Goal: Task Accomplishment & Management: Use online tool/utility

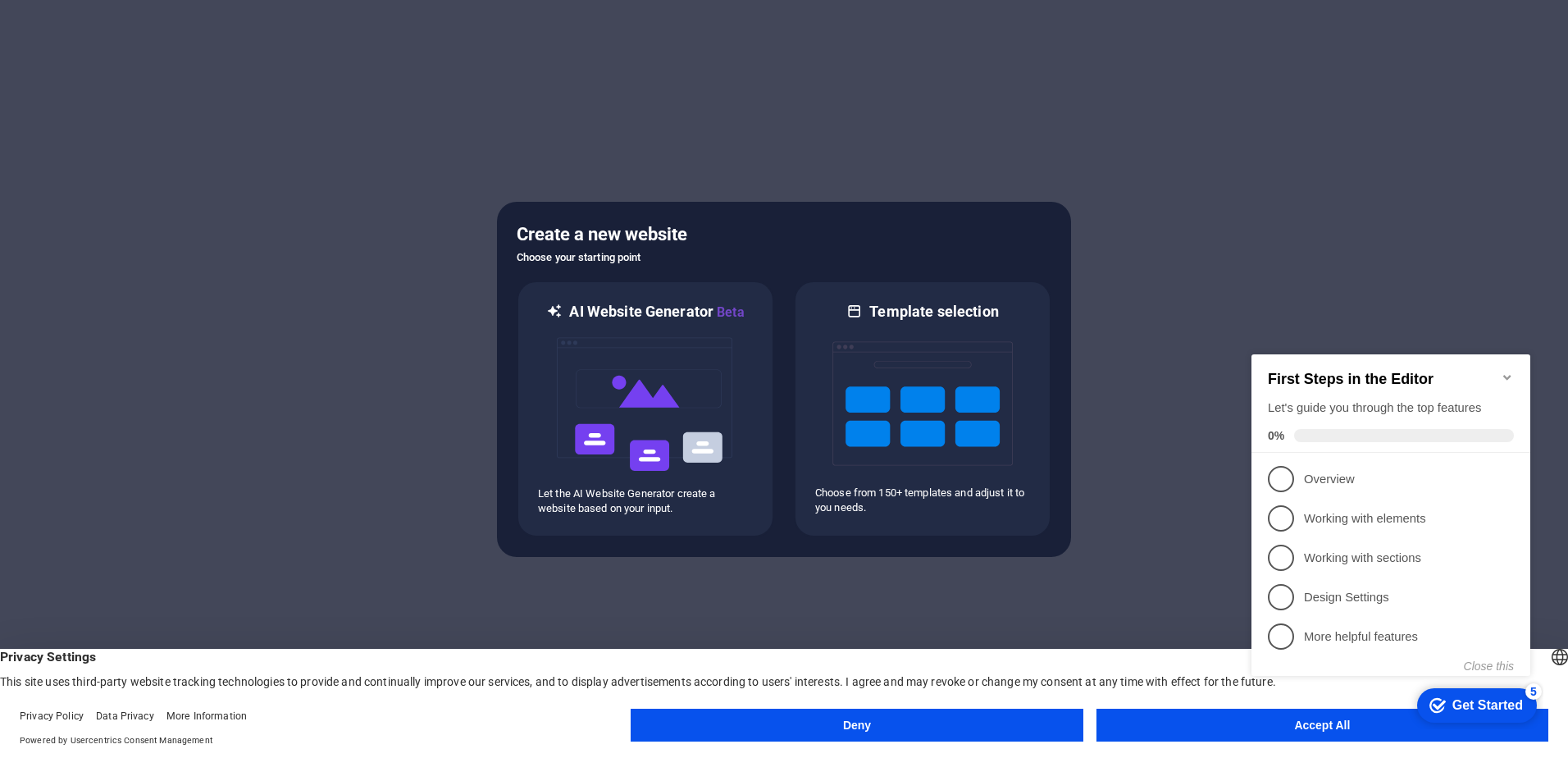
click at [1187, 724] on button "Accept All" at bounding box center [1323, 725] width 452 height 33
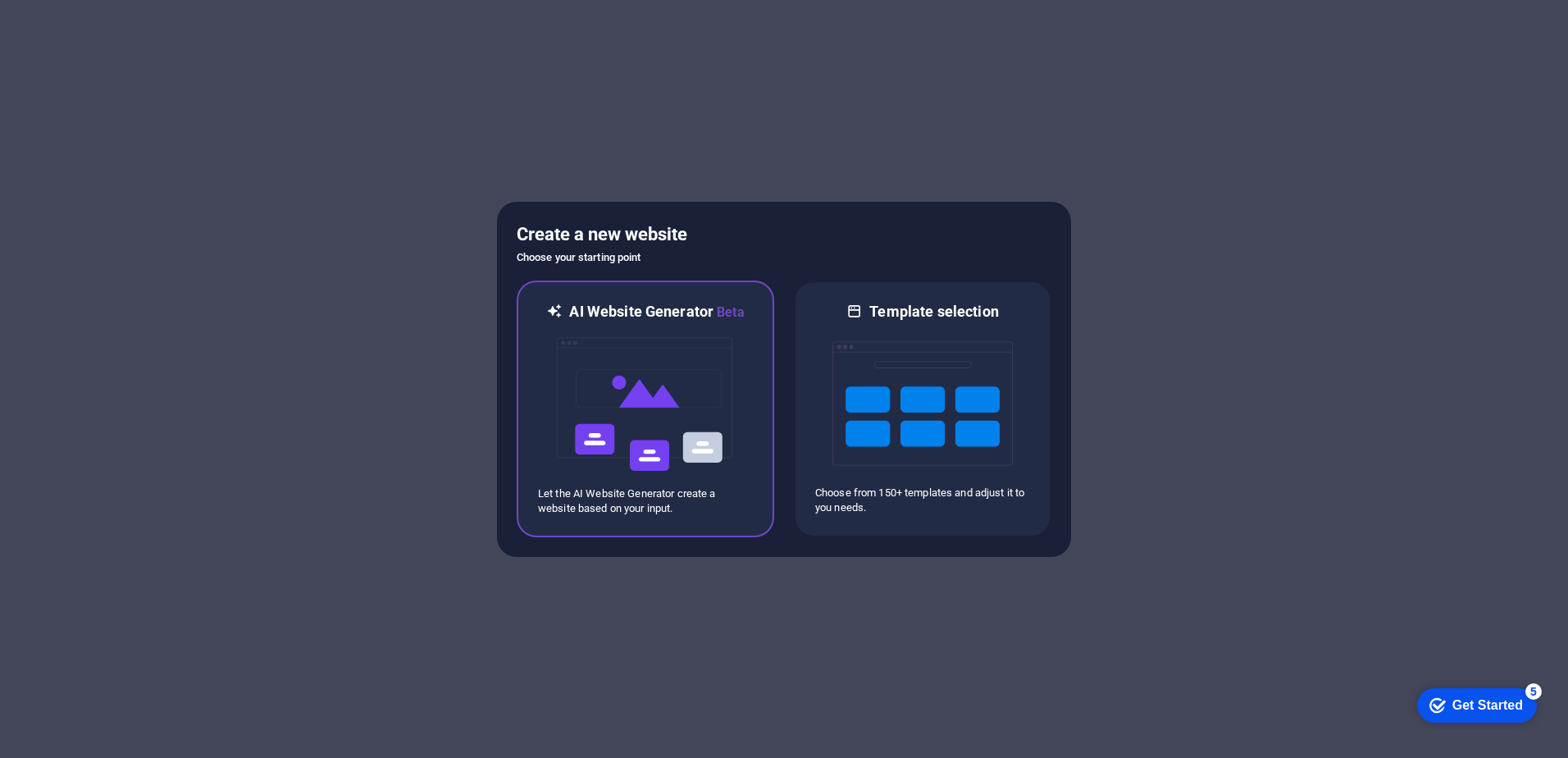
click at [660, 383] on img at bounding box center [646, 404] width 180 height 165
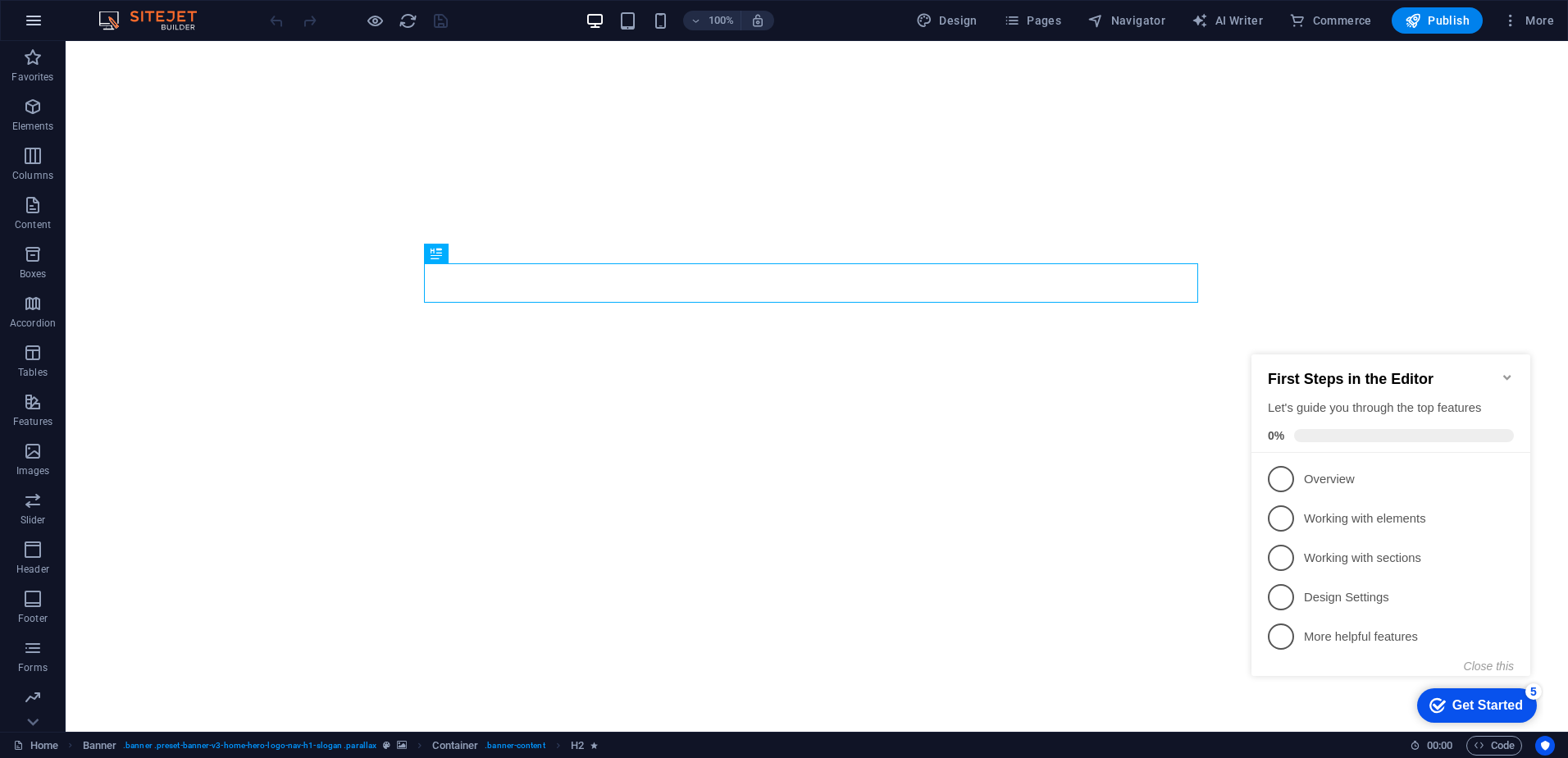
click at [30, 19] on icon "button" at bounding box center [33, 20] width 20 height 20
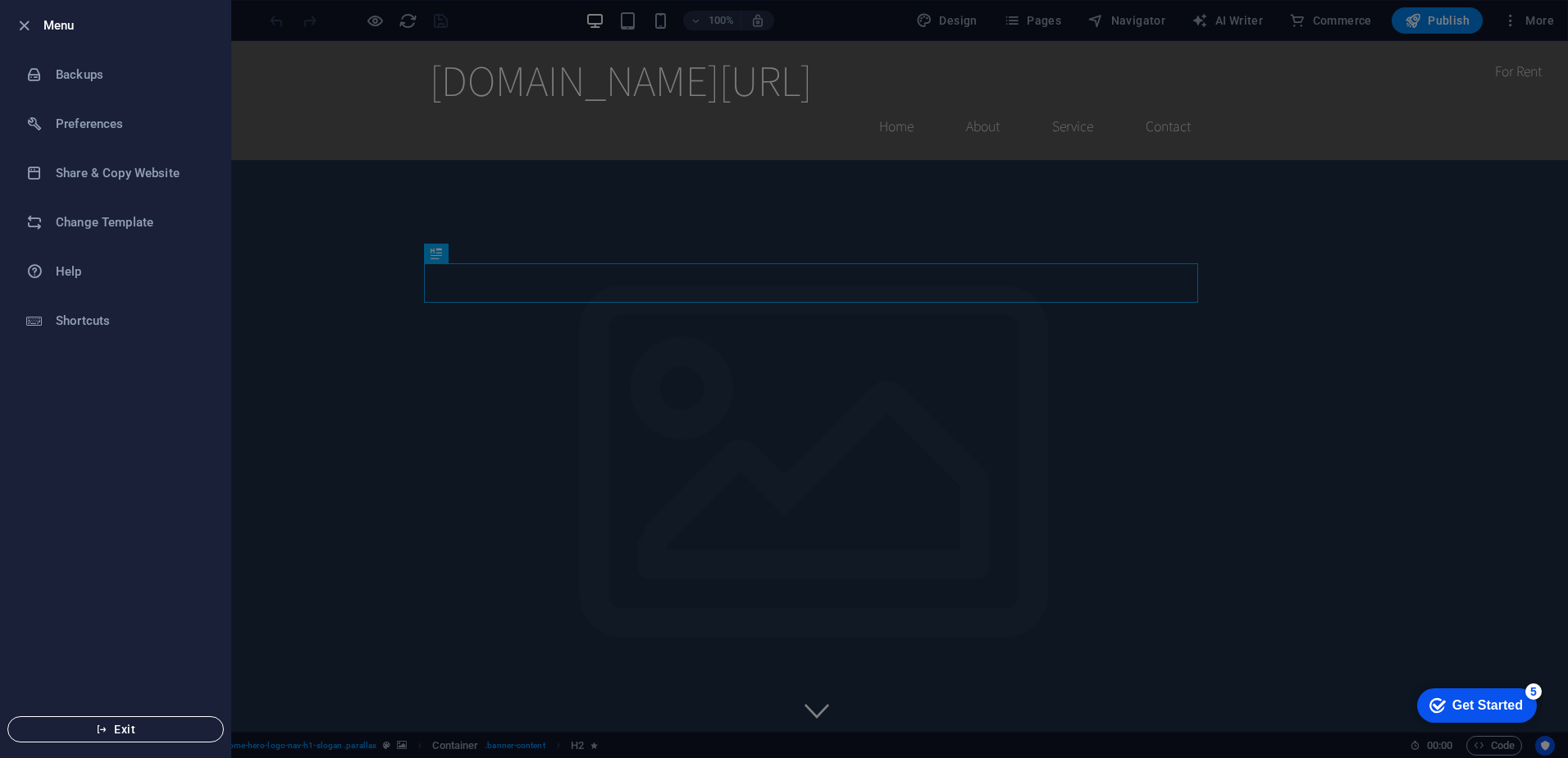
click at [162, 741] on button "Exit" at bounding box center [116, 730] width 216 height 26
click at [174, 730] on span "Exit" at bounding box center [116, 730] width 189 height 13
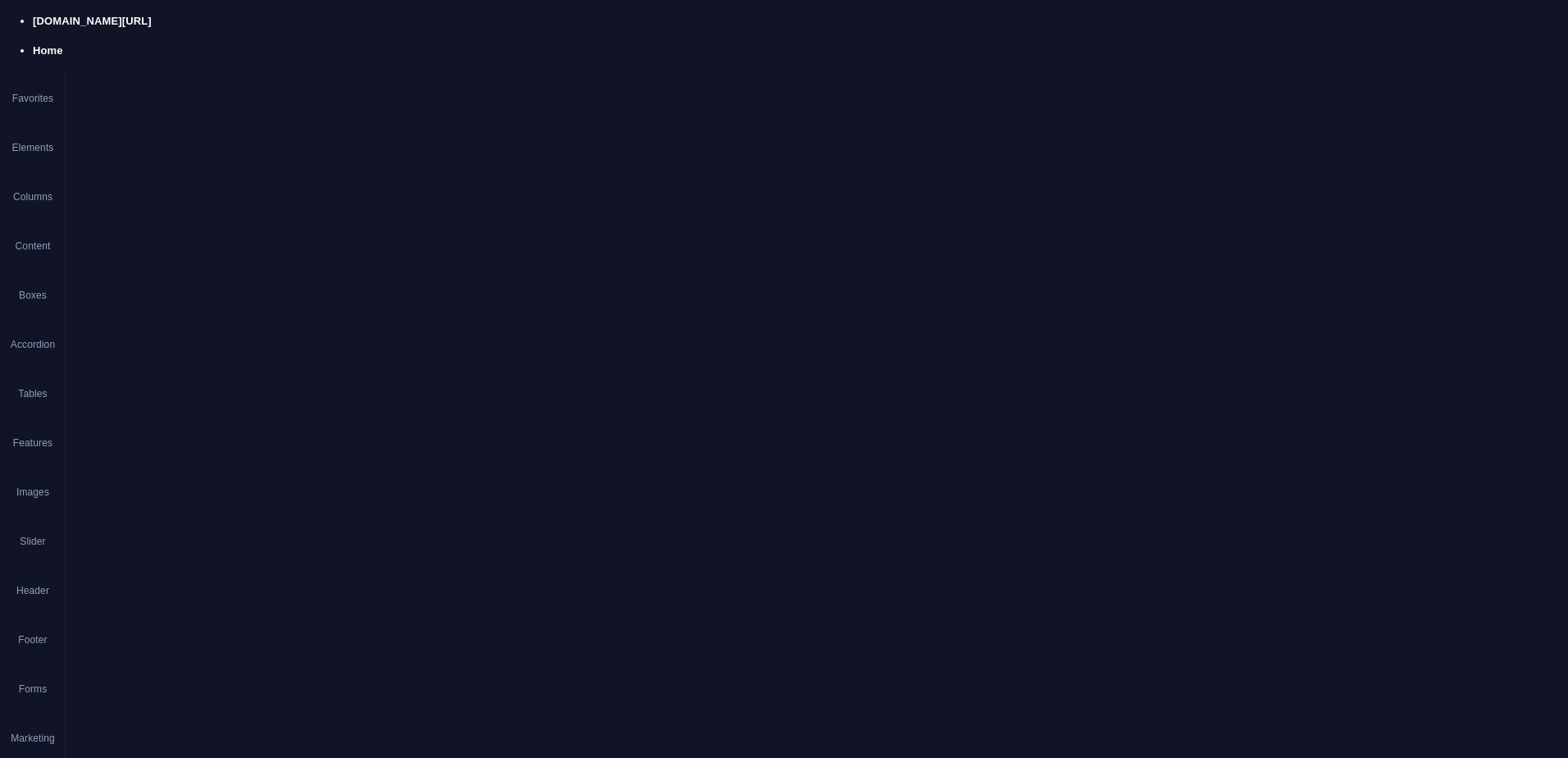
drag, startPoint x: 1505, startPoint y: 875, endPoint x: 1103, endPoint y: 1019, distance: 427.0
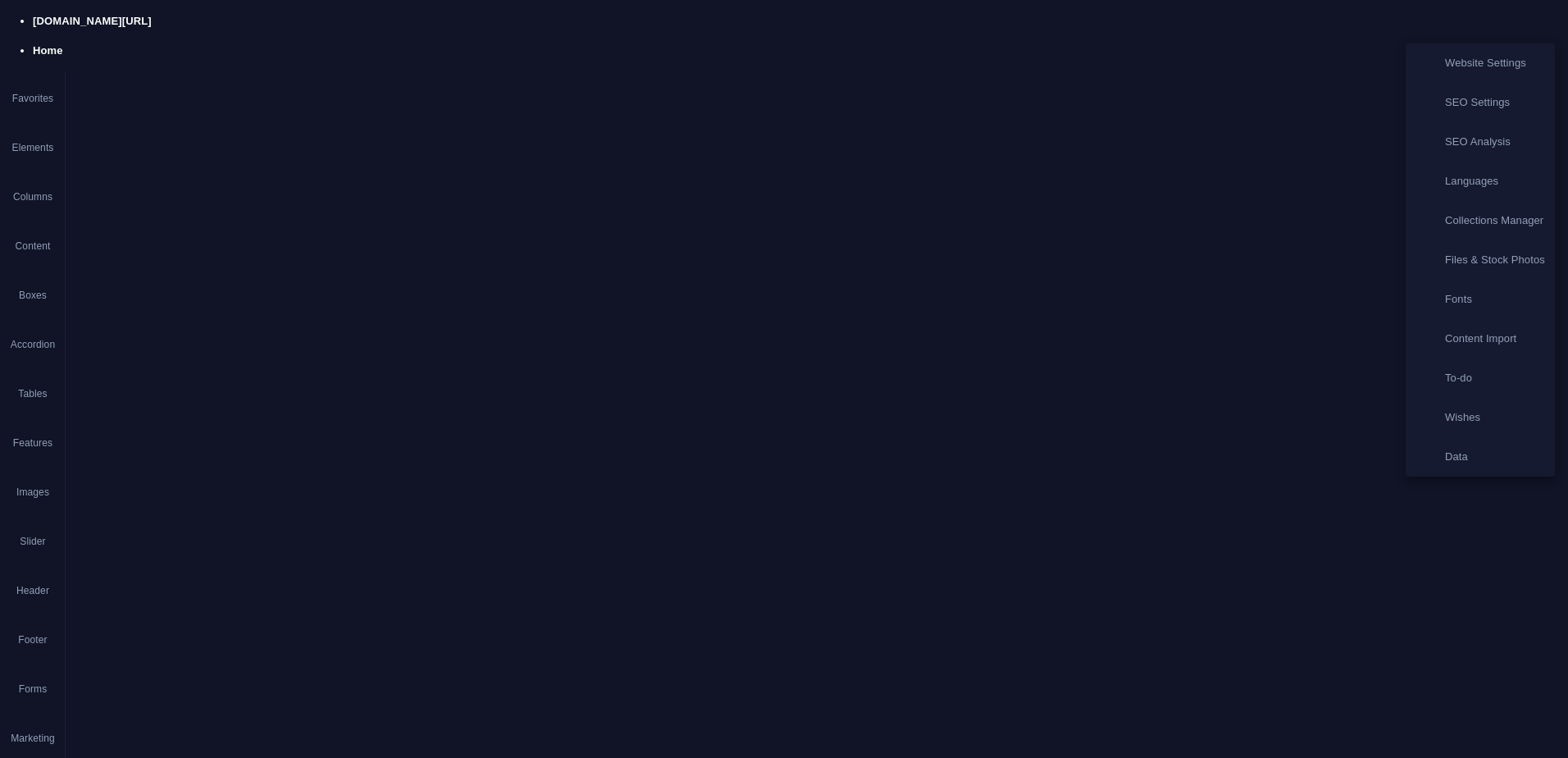
click at [1505, 744] on div at bounding box center [784, 379] width 1568 height 758
